Goal: Navigation & Orientation: Find specific page/section

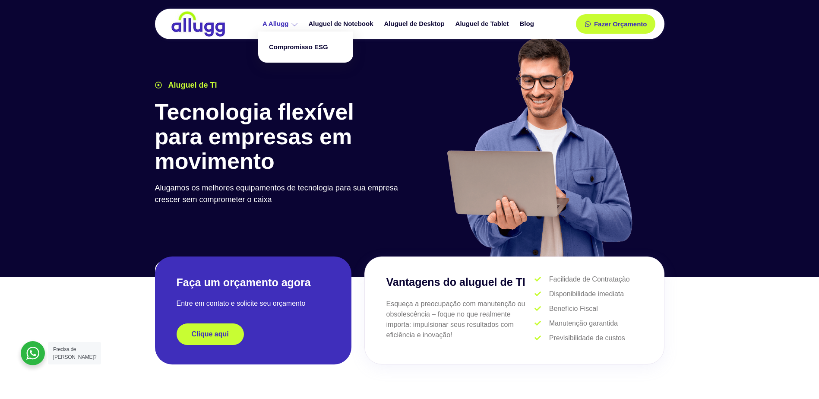
click at [271, 28] on link "A Allugg" at bounding box center [281, 23] width 46 height 15
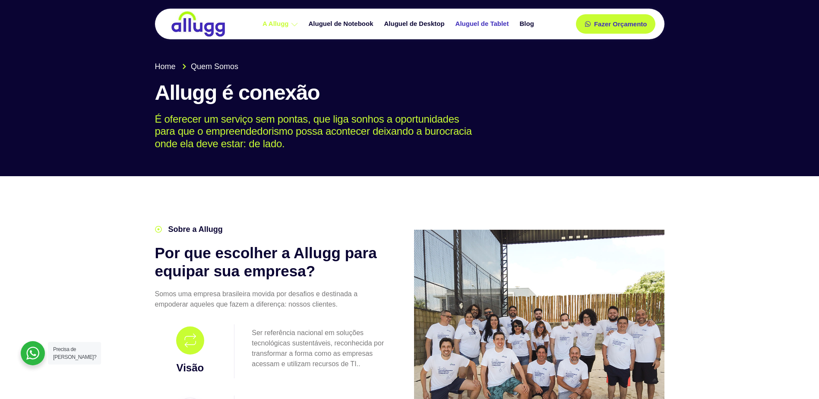
click at [485, 24] on link "Aluguel de Tablet" at bounding box center [483, 23] width 64 height 15
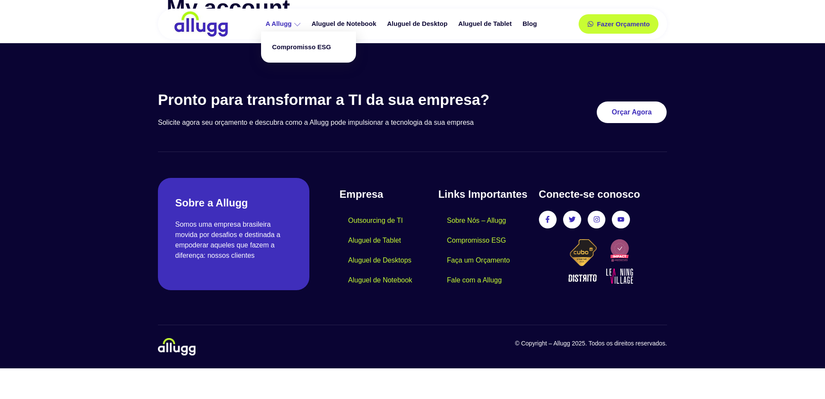
click at [285, 23] on link "A Allugg" at bounding box center [284, 23] width 46 height 15
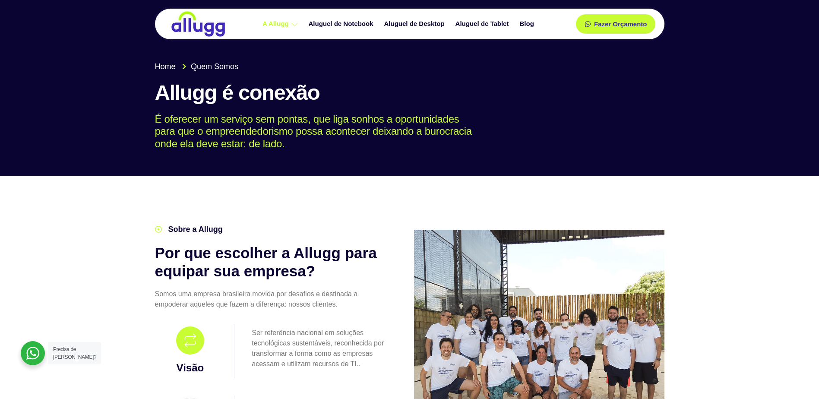
click at [67, 356] on span "Precisa de [PERSON_NAME]?" at bounding box center [74, 353] width 43 height 14
